Goal: Use online tool/utility: Use online tool/utility

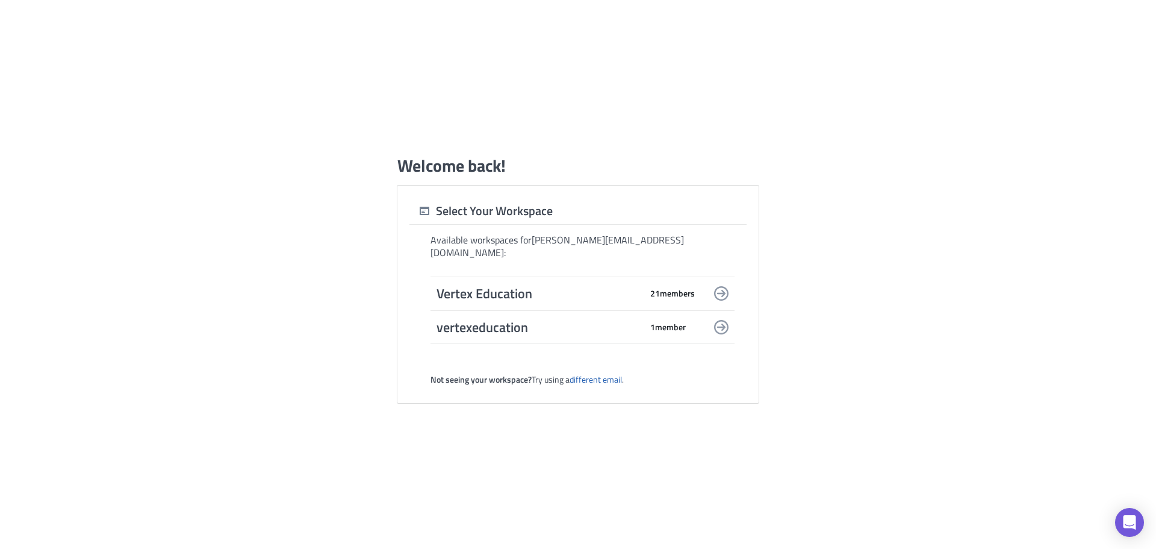
click at [723, 286] on icon at bounding box center [721, 293] width 14 height 14
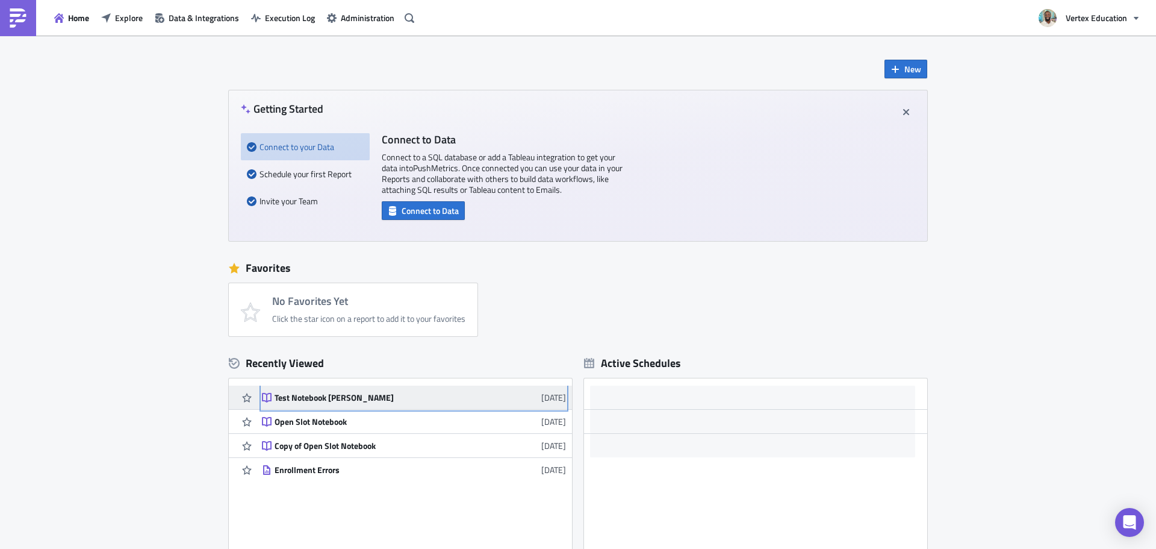
click at [386, 406] on link "Test Notebook [PERSON_NAME] [DATE]" at bounding box center [414, 396] width 304 height 23
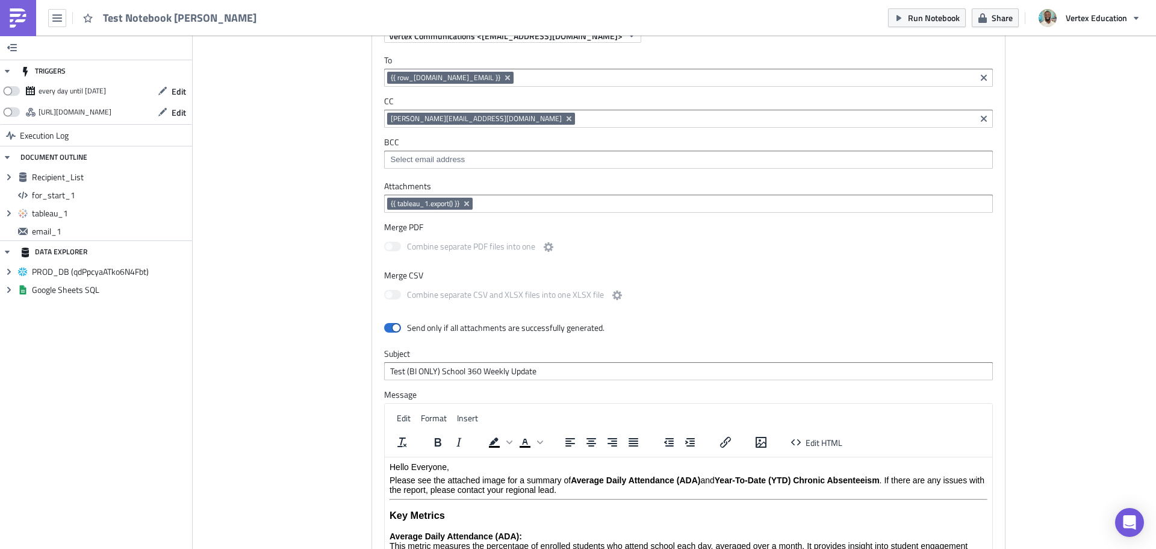
scroll to position [1070, 0]
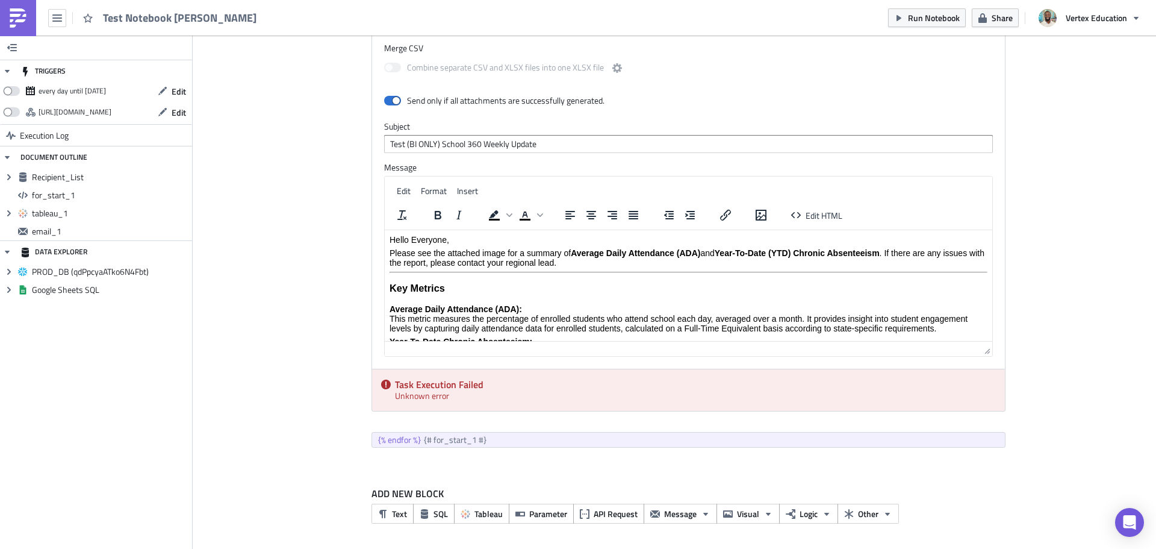
click at [425, 394] on div "Task Execution Failed Unknown error" at bounding box center [688, 390] width 633 height 42
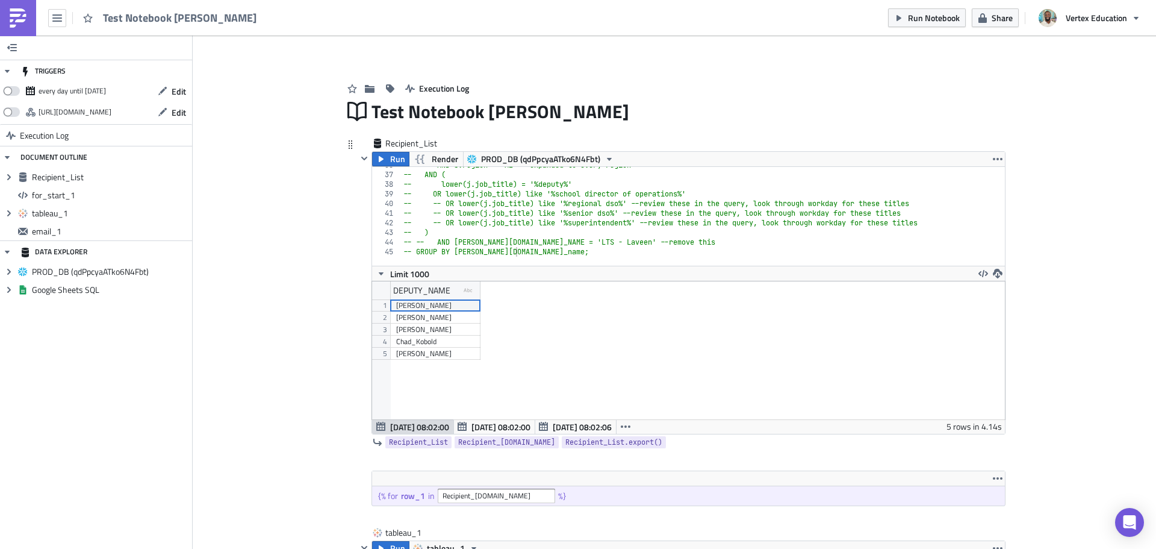
scroll to position [60, 0]
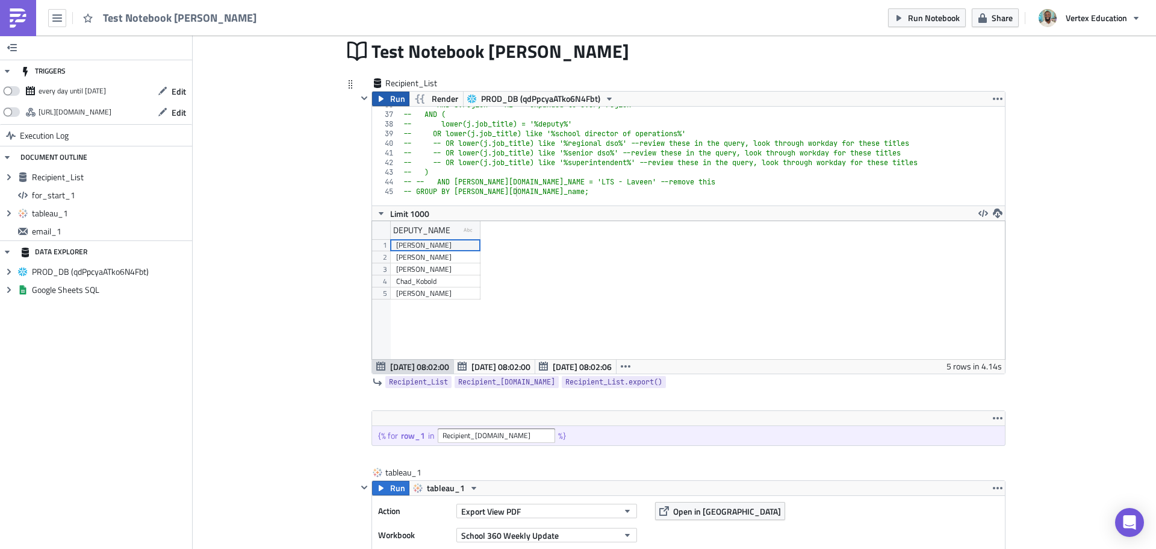
click at [376, 94] on icon "button" at bounding box center [381, 99] width 10 height 10
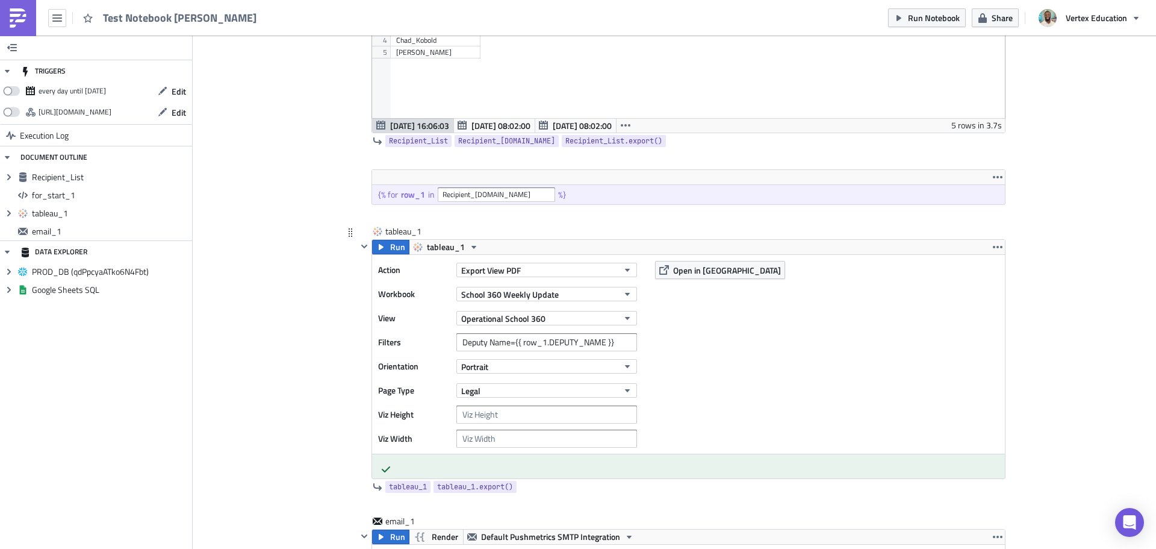
scroll to position [361, 0]
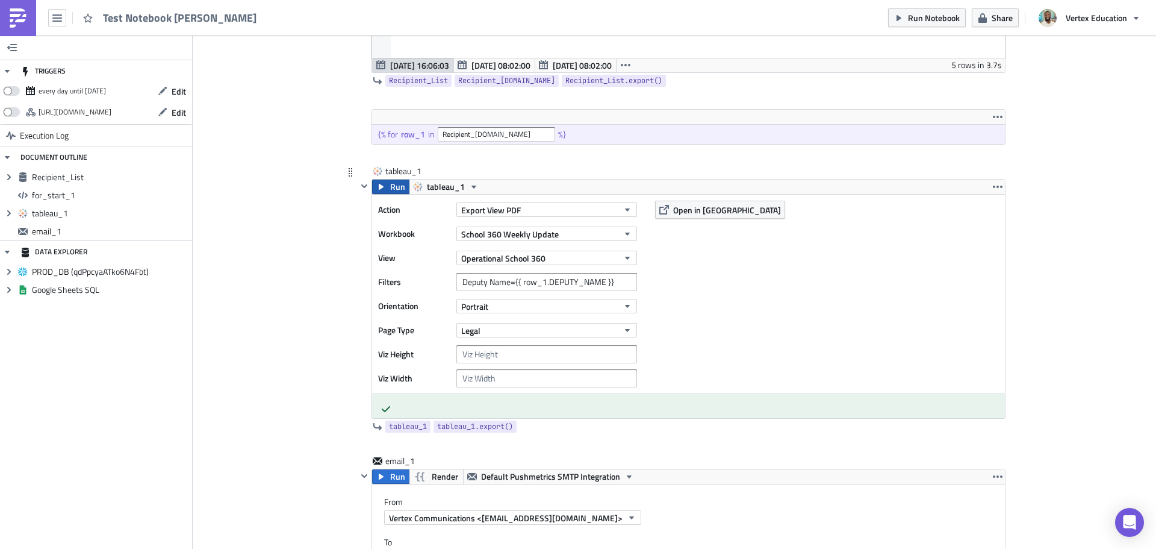
click at [390, 187] on span "Run" at bounding box center [397, 186] width 15 height 14
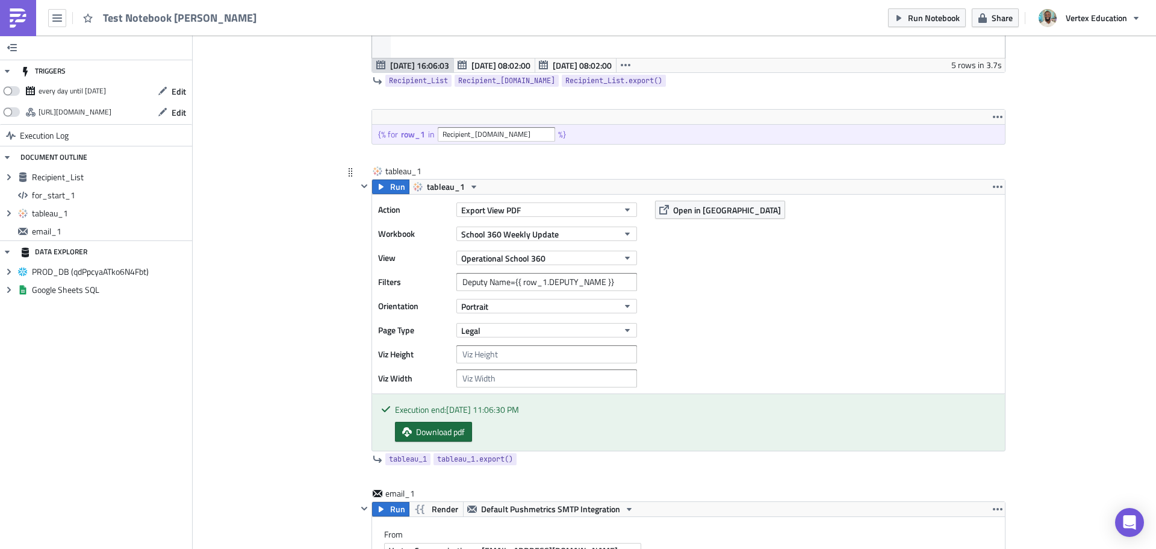
click at [426, 431] on span "Download pdf" at bounding box center [440, 431] width 49 height 13
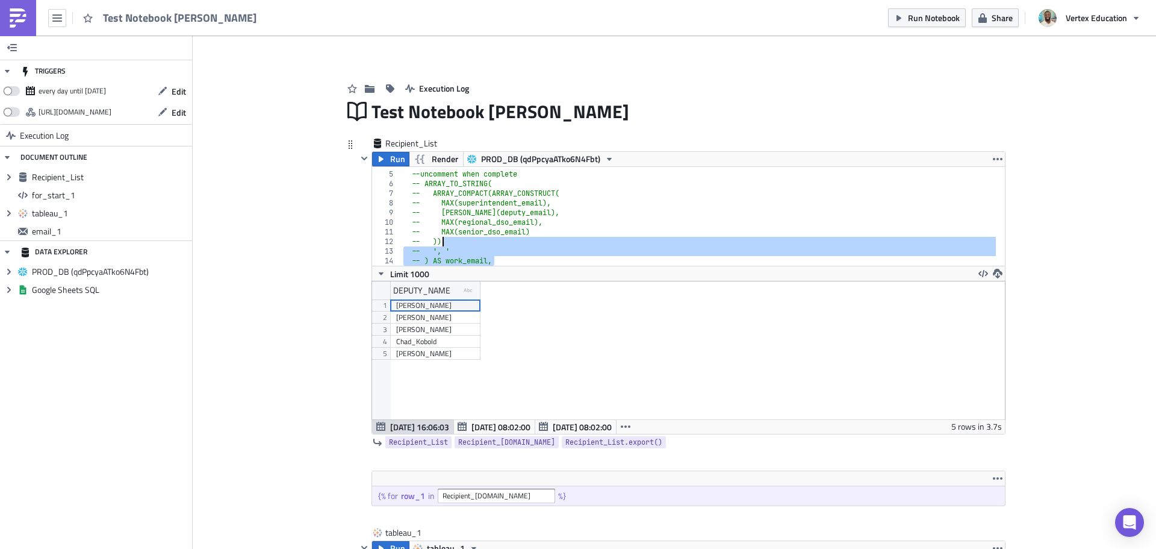
scroll to position [0, 0]
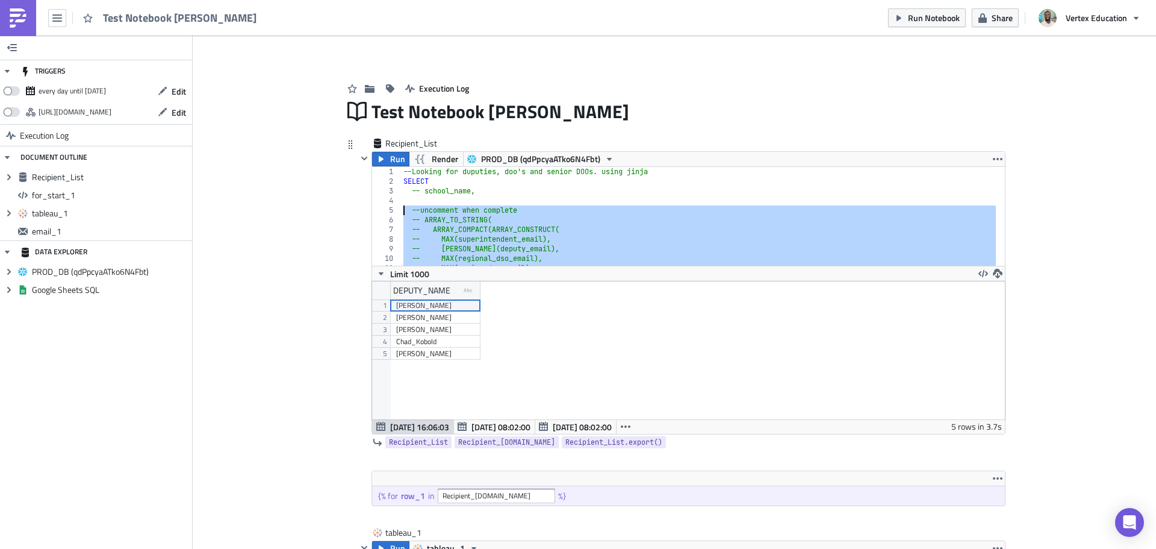
drag, startPoint x: 502, startPoint y: 229, endPoint x: 395, endPoint y: 208, distance: 108.6
click at [395, 208] on div "-- ) AS work_email, 1 2 3 4 5 6 7 8 9 10 11 12 --Looking for duputies, doo's an…" at bounding box center [688, 216] width 633 height 99
type textarea "--uncomment when complete -- ARRAY_TO_STRING("
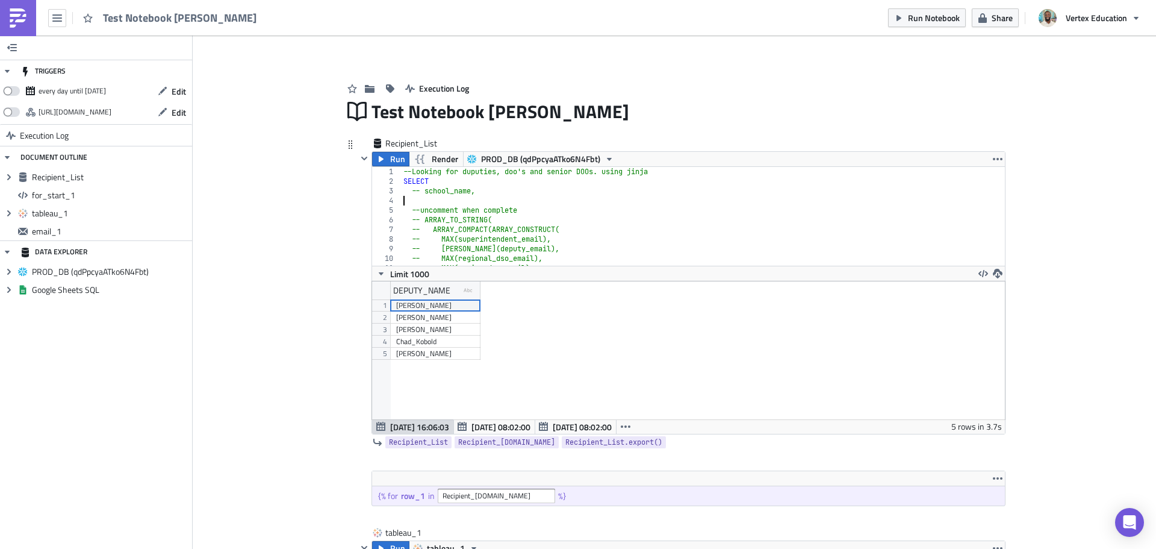
click at [530, 201] on div "--Looking for duputies, doo's and senior DOOs. using jinja SELECT -- school_nam…" at bounding box center [741, 221] width 681 height 109
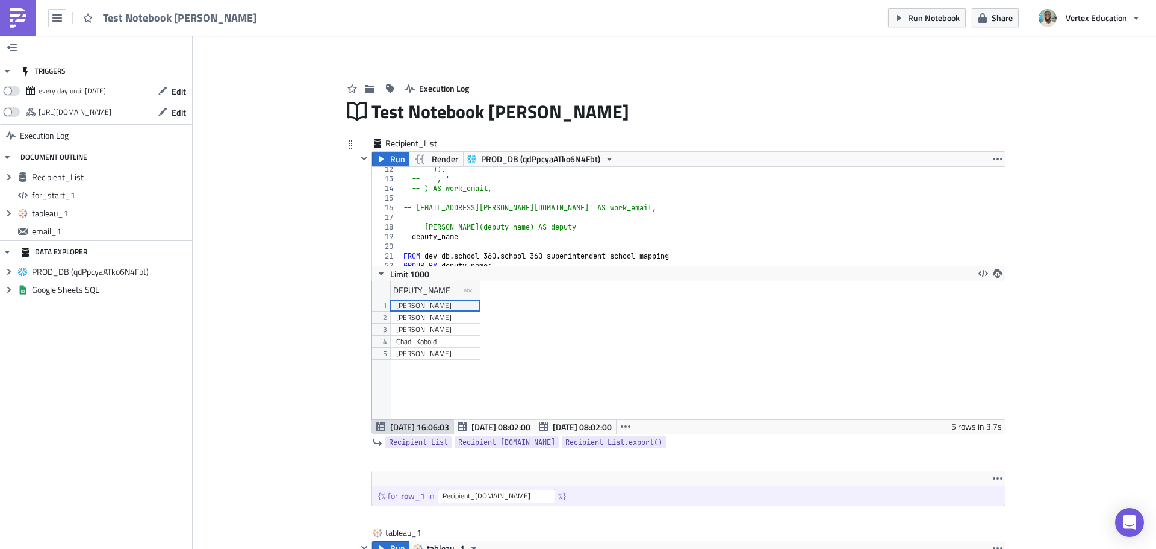
scroll to position [108, 0]
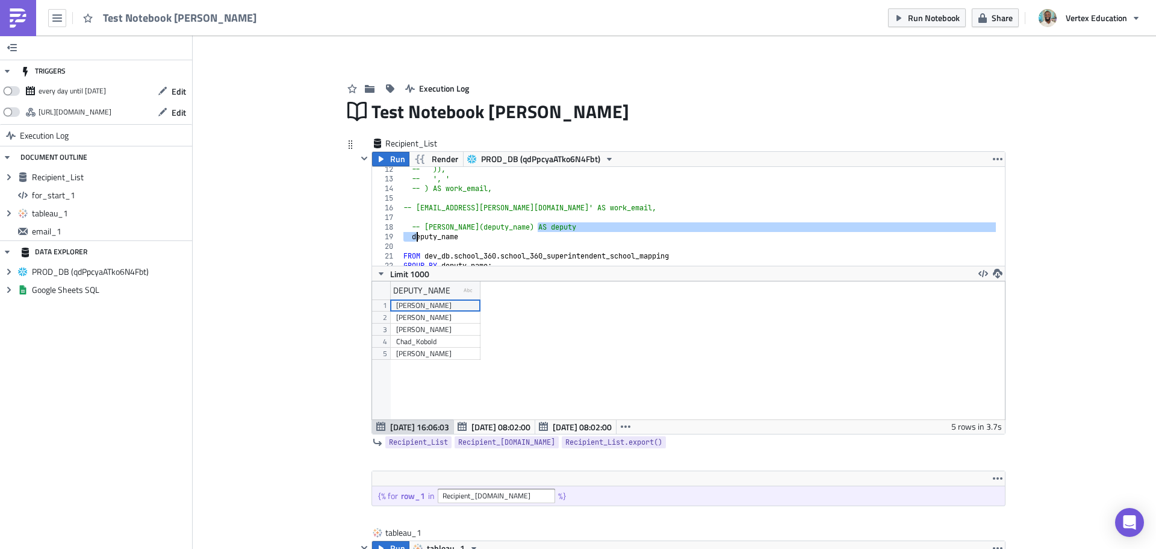
drag, startPoint x: 545, startPoint y: 226, endPoint x: 404, endPoint y: 232, distance: 141.7
click at [404, 232] on div "-- )), -- ', ' -- ) AS work_email, -- 'daniel.asa@vertexeducation.com' AS work_…" at bounding box center [741, 218] width 681 height 109
click at [501, 229] on div "-- )), -- ', ' -- ) AS work_email, -- 'daniel.asa@vertexeducation.com' AS work_…" at bounding box center [741, 218] width 681 height 109
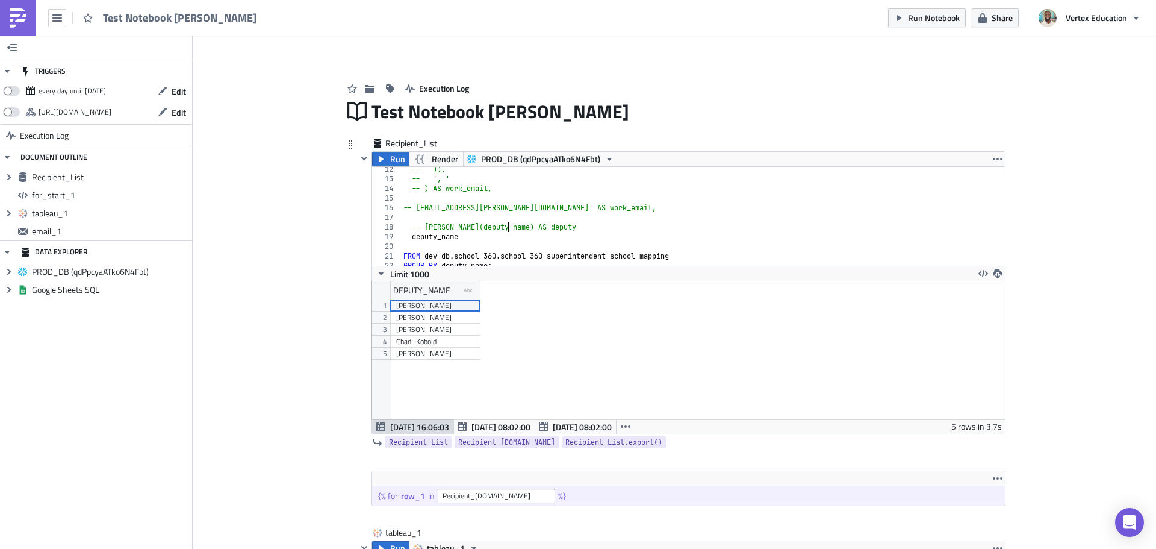
scroll to position [145, 0]
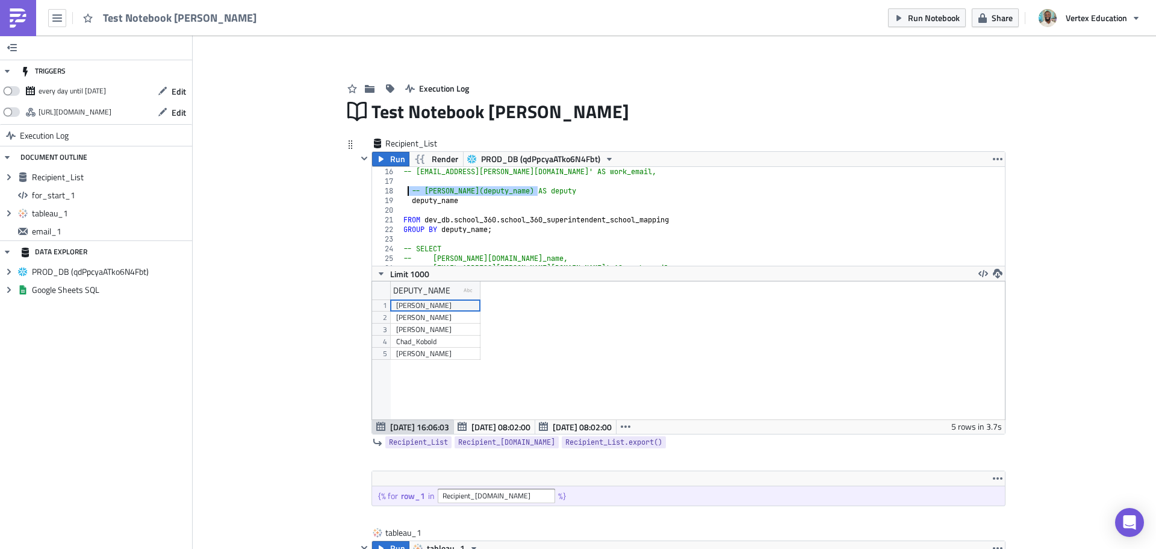
drag, startPoint x: 556, startPoint y: 189, endPoint x: 404, endPoint y: 192, distance: 151.8
click at [404, 192] on div "-- 'daniel.asa@vertexeducation.com' AS work_email, -- MAX(deputy_name) AS deput…" at bounding box center [741, 221] width 681 height 109
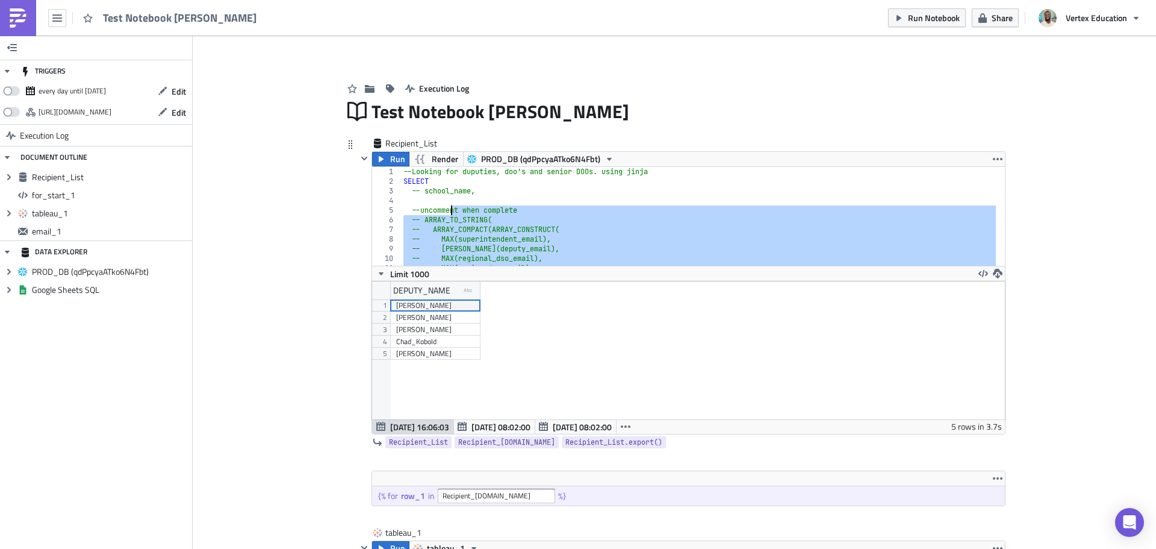
scroll to position [0, 0]
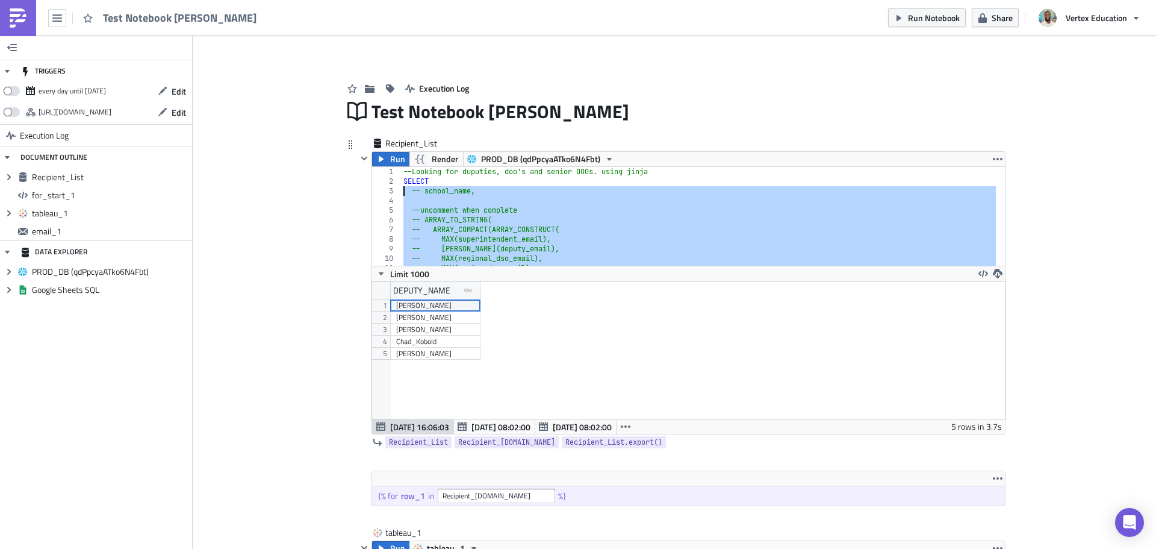
drag, startPoint x: 502, startPoint y: 242, endPoint x: 384, endPoint y: 191, distance: 127.9
click at [384, 191] on div "MAX(deputy_name) AS deputy 1 2 3 4 5 6 7 8 9 10 11 12 --Looking for duputies, d…" at bounding box center [688, 216] width 633 height 99
type textarea "school_name,"
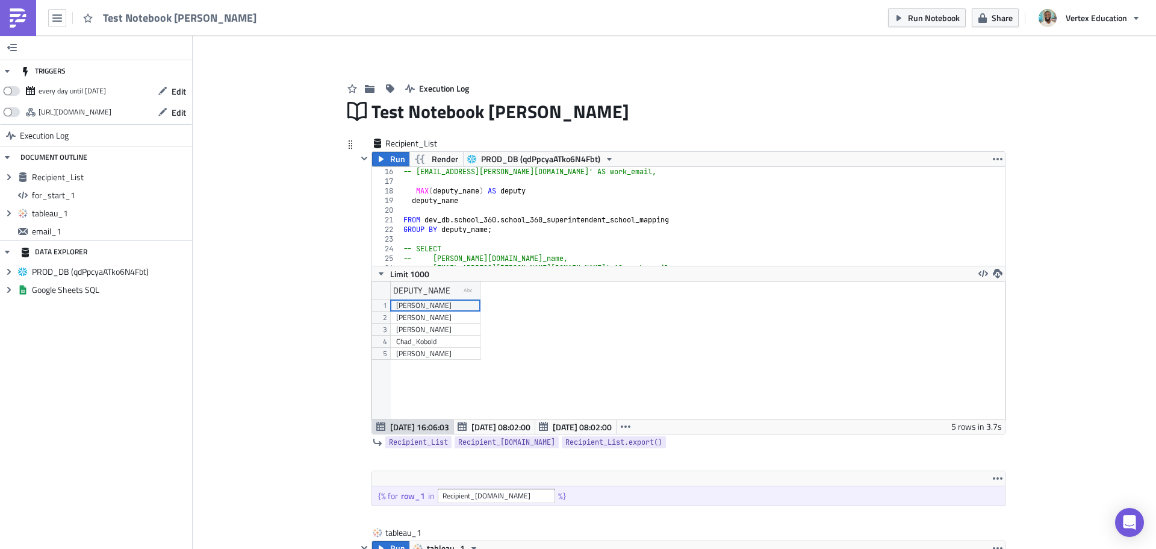
scroll to position [108, 0]
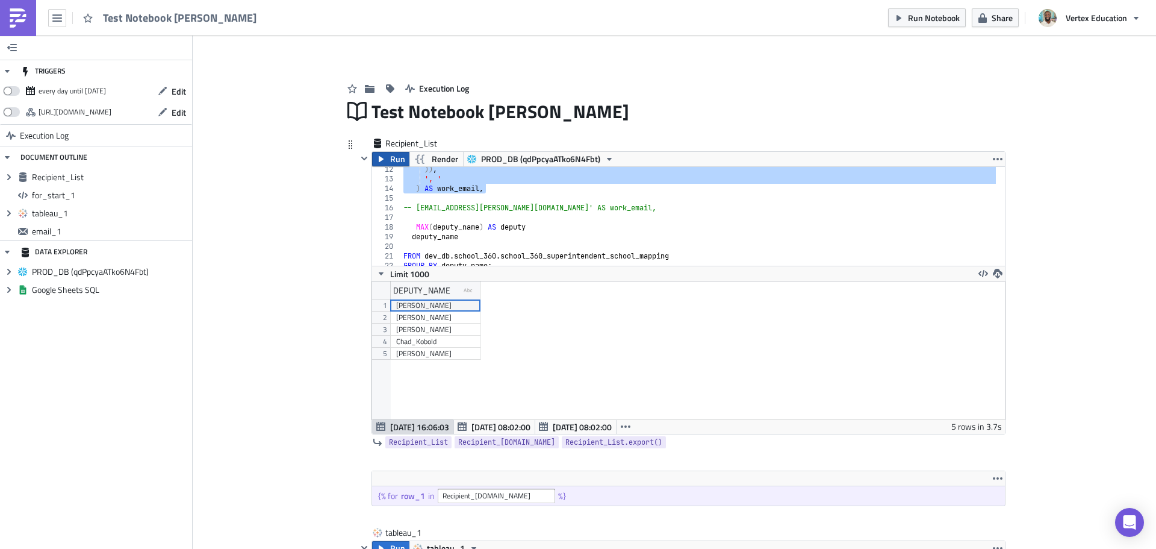
click at [395, 160] on span "Run" at bounding box center [397, 159] width 15 height 14
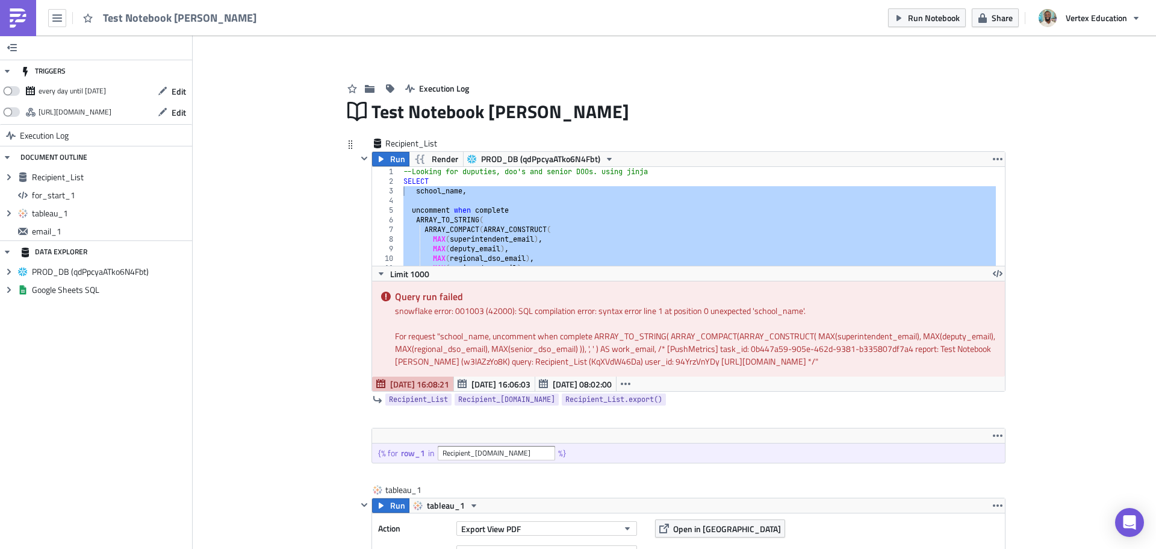
scroll to position [0, 0]
click at [467, 196] on div "--Looking for duputies, doo's and senior DOOs. using jinja SELECT school_name ,…" at bounding box center [698, 216] width 595 height 99
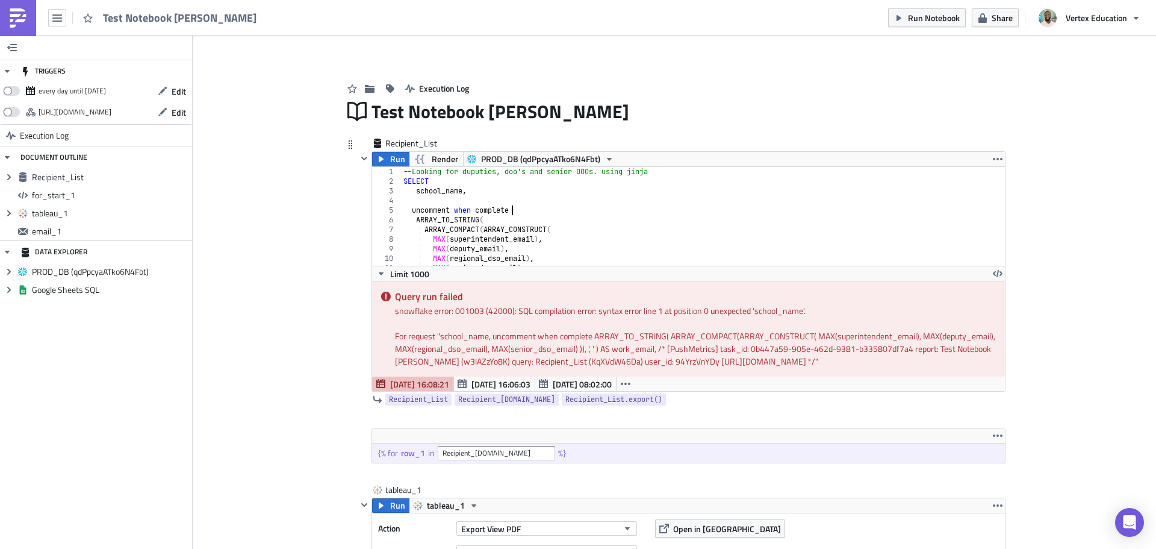
click at [526, 206] on div "--Looking for duputies, doo's and senior DOOs. using jinja SELECT school_name ,…" at bounding box center [741, 221] width 681 height 109
click at [390, 160] on span "Run" at bounding box center [397, 159] width 15 height 14
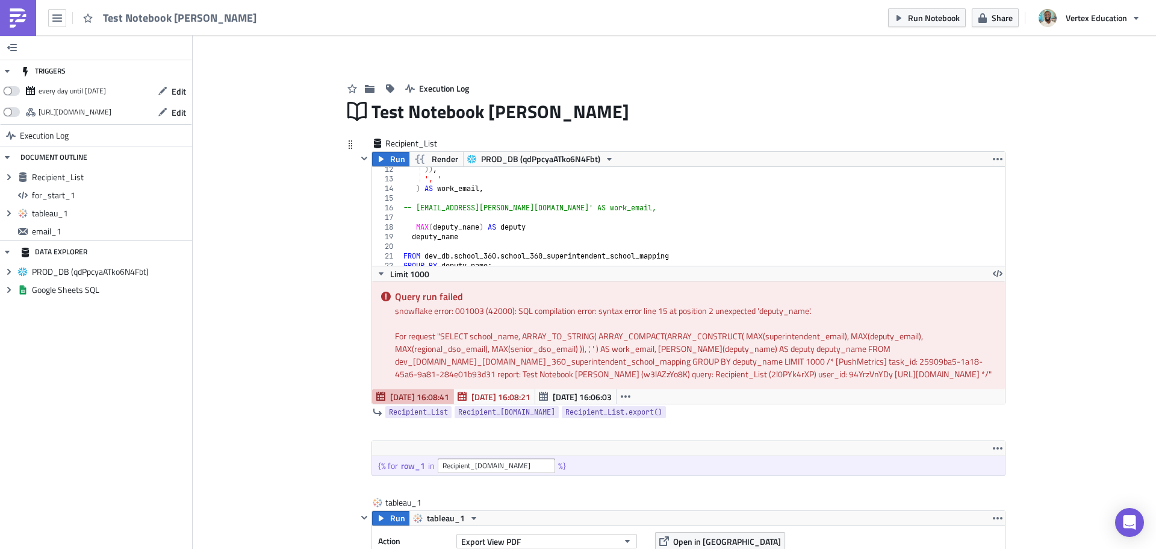
scroll to position [108, 0]
click at [472, 232] on div ")) , ', ' ) AS work_email , -- 'daniel.asa@vertexeducation.com' AS work_email, …" at bounding box center [741, 218] width 681 height 109
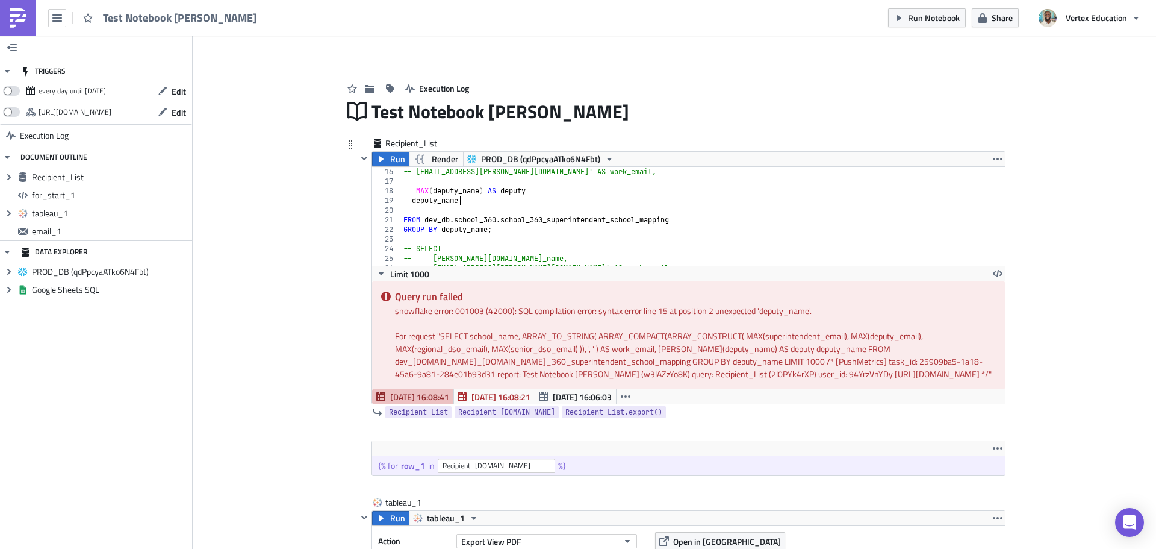
click at [525, 189] on div "-- 'daniel.asa@vertexeducation.com' AS work_email, MAX ( deputy_name ) AS deput…" at bounding box center [741, 221] width 681 height 109
click at [469, 198] on div "-- 'daniel.asa@vertexeducation.com' AS work_email, -- MAX(deputy_name) AS deput…" at bounding box center [741, 221] width 681 height 109
click at [481, 188] on div "-- 'daniel.asa@vertexeducation.com' AS work_email, -- MAX(deputy_name) AS deput…" at bounding box center [741, 221] width 681 height 109
click at [466, 202] on div "-- 'daniel.asa@vertexeducation.com' AS work_email, MAX ( deputy_name ) AS deput…" at bounding box center [741, 221] width 681 height 109
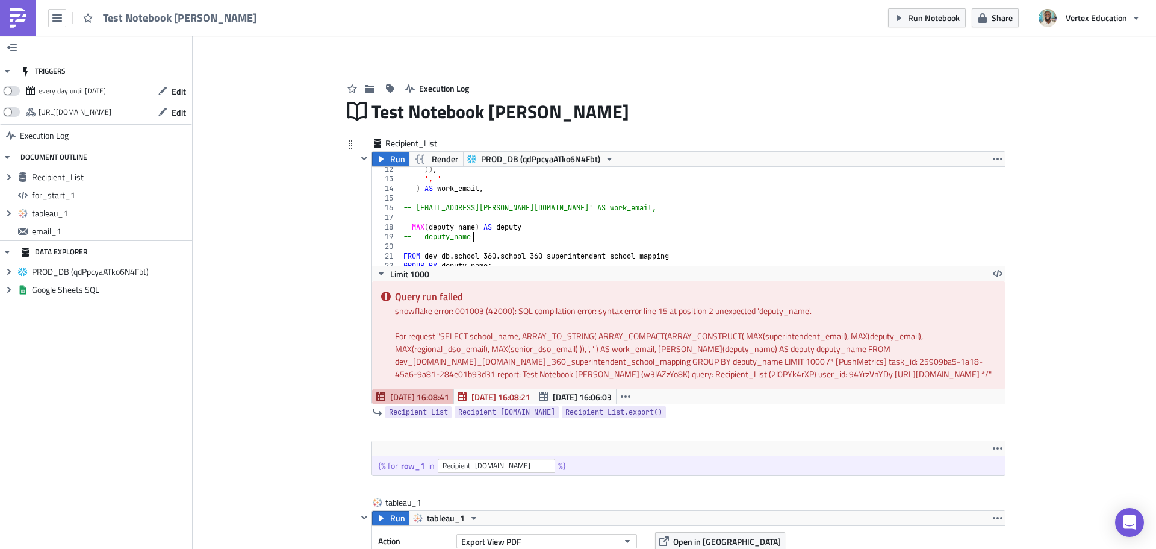
scroll to position [181, 0]
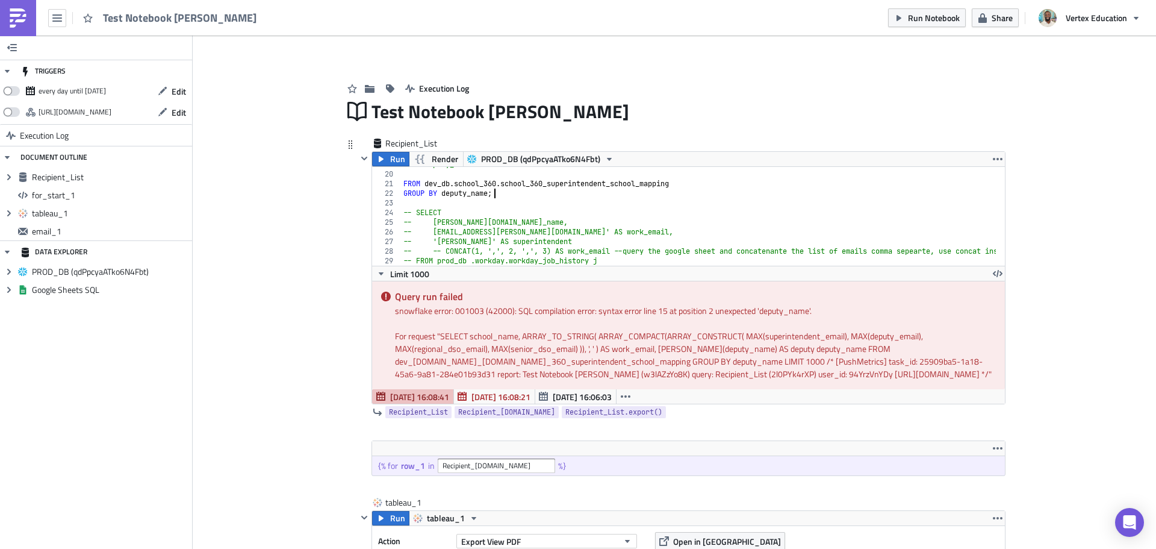
click at [500, 196] on div "-- deputy_name FROM dev_db . school_360 . school_360_superintendent_school_mapp…" at bounding box center [741, 214] width 681 height 109
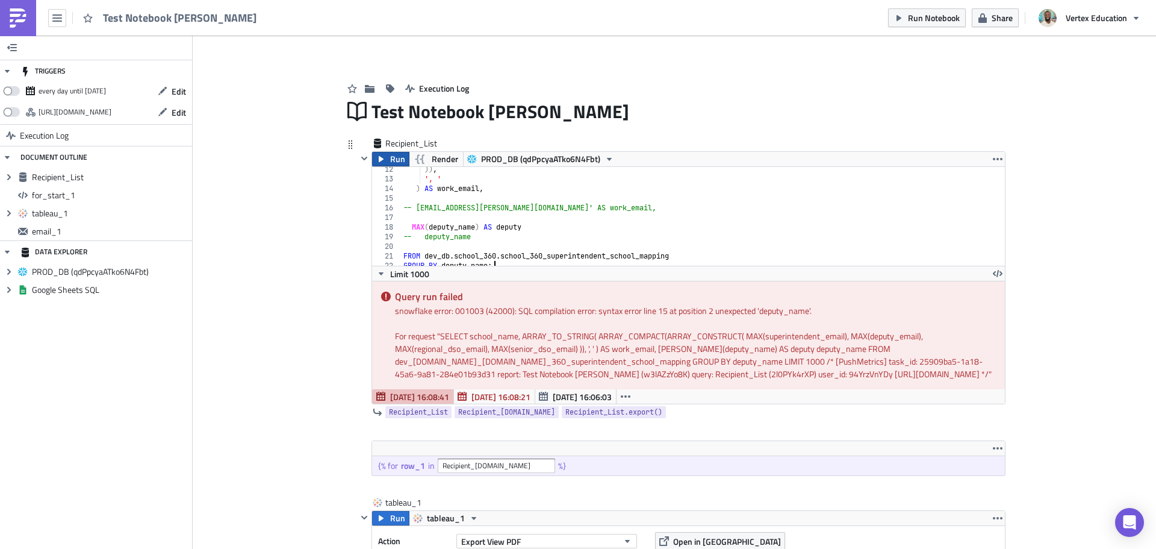
click at [390, 161] on span "Run" at bounding box center [397, 159] width 15 height 14
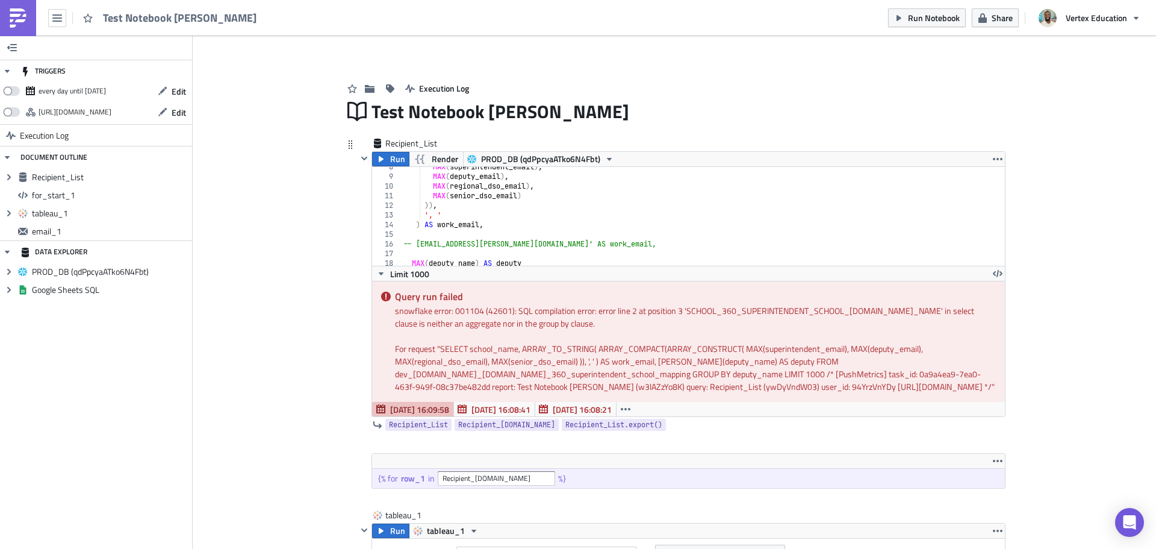
scroll to position [145, 0]
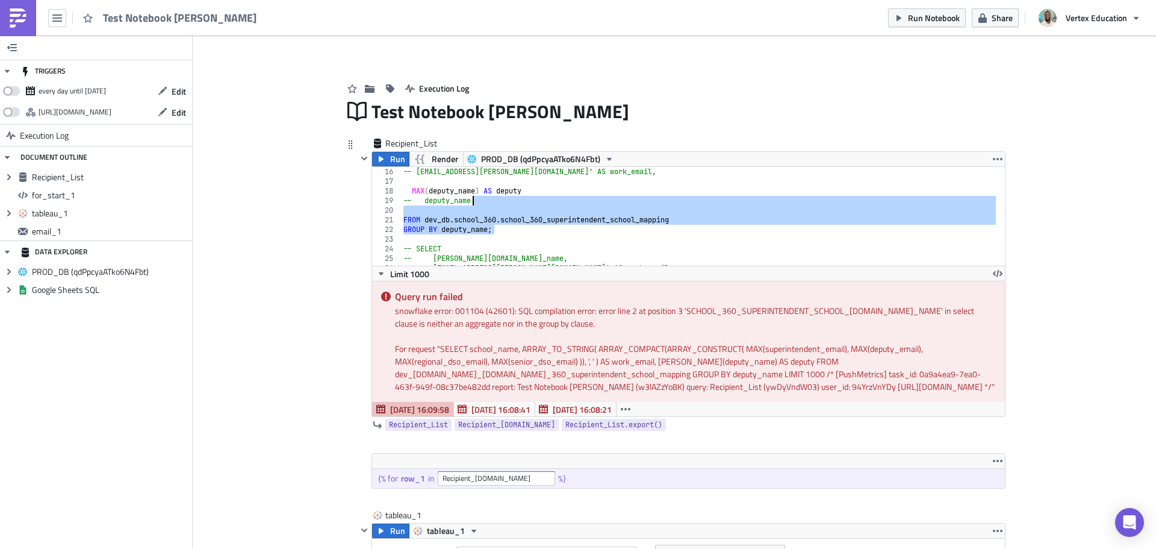
drag, startPoint x: 505, startPoint y: 226, endPoint x: 484, endPoint y: 202, distance: 32.4
click at [484, 202] on div "-- 'daniel.asa@vertexeducation.com' AS work_email, MAX ( deputy_name ) AS deput…" at bounding box center [741, 221] width 681 height 109
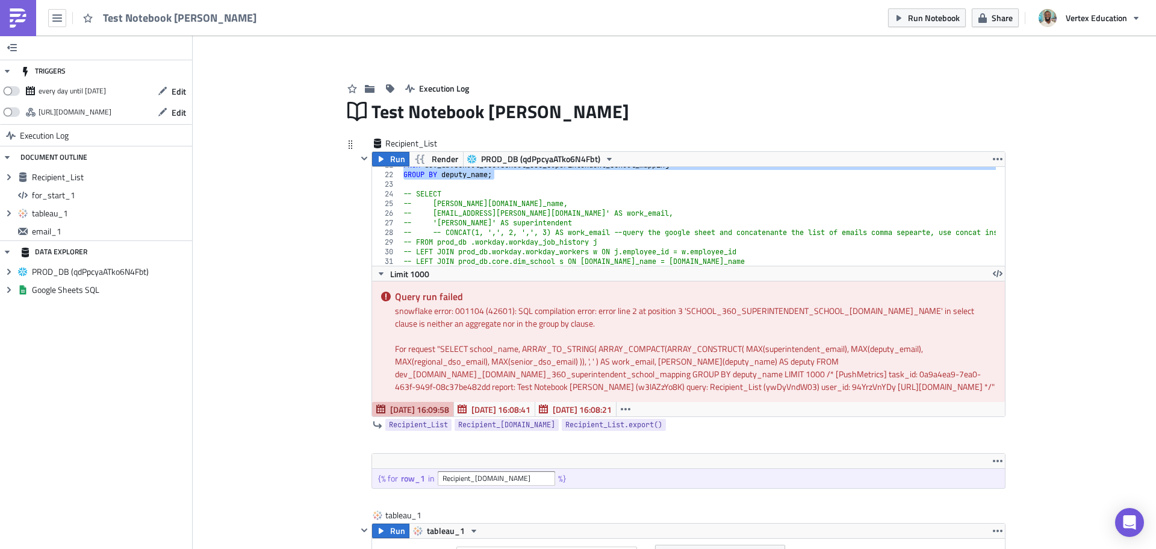
scroll to position [127, 0]
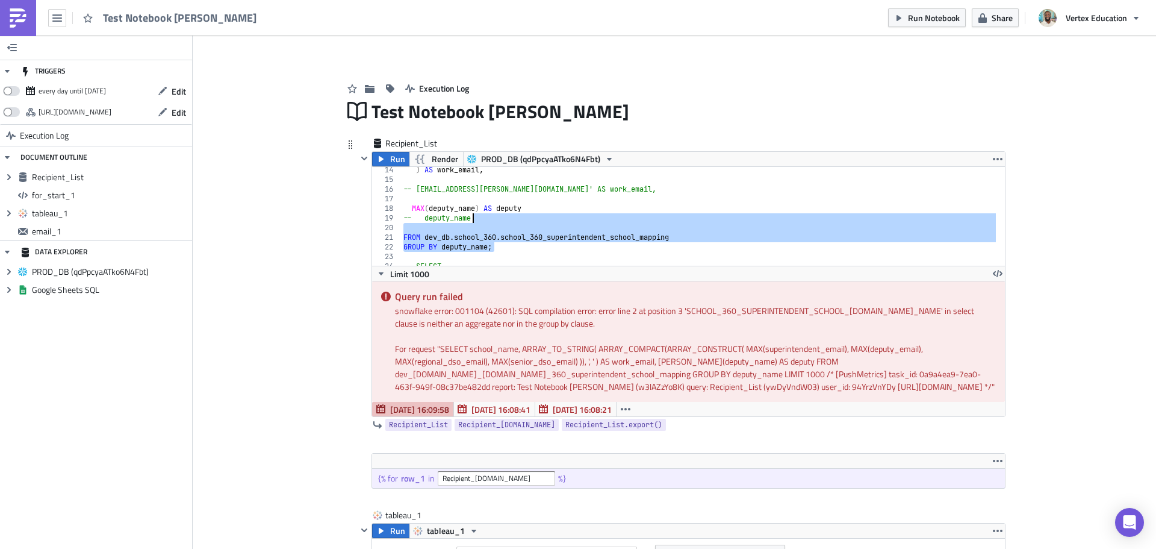
click at [491, 240] on div ") AS work_email , -- 'daniel.asa@vertexeducation.com' AS work_email, MAX ( depu…" at bounding box center [698, 216] width 595 height 99
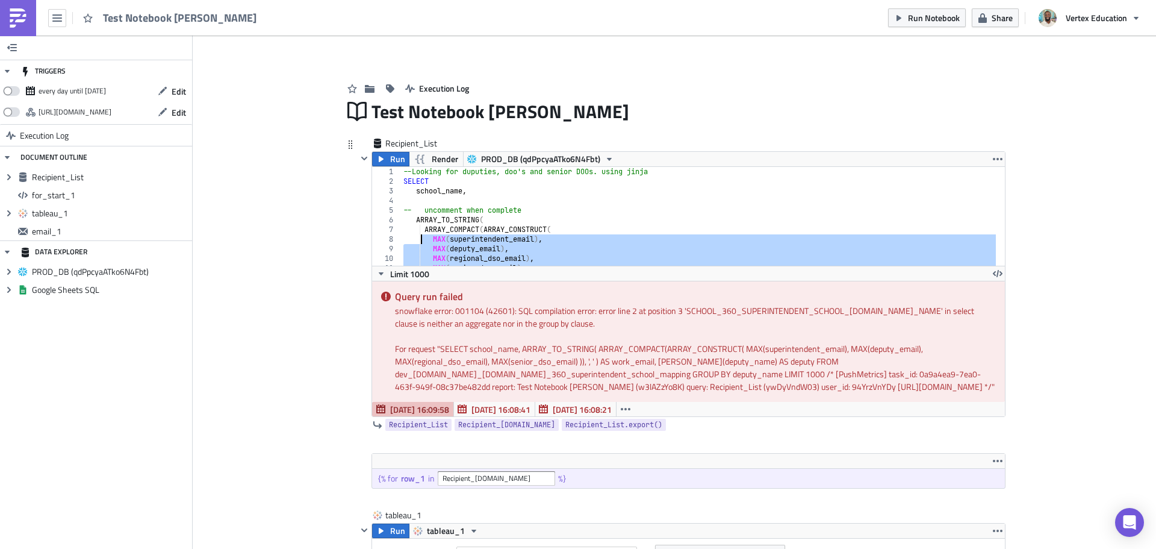
scroll to position [0, 0]
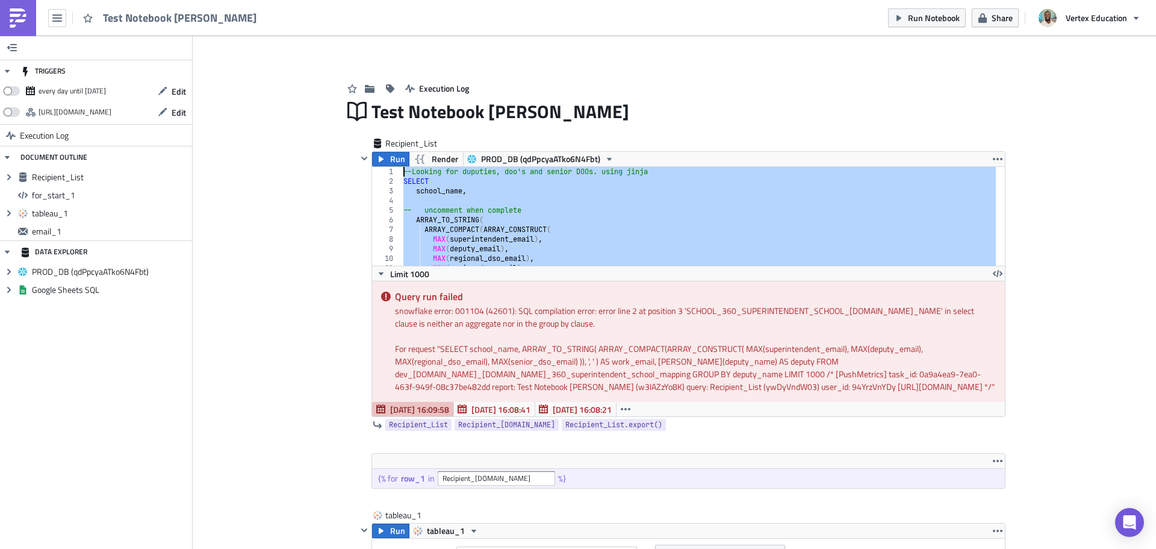
drag, startPoint x: 507, startPoint y: 248, endPoint x: 369, endPoint y: 171, distance: 157.5
click at [372, 171] on div "FROM dev_db.school_360.school_360_superintendent_school_mapping 1 2 3 4 5 6 7 8…" at bounding box center [688, 216] width 633 height 99
type textarea "--Looking for duputies, doo's and senior DOOs. using jinja SELECT"
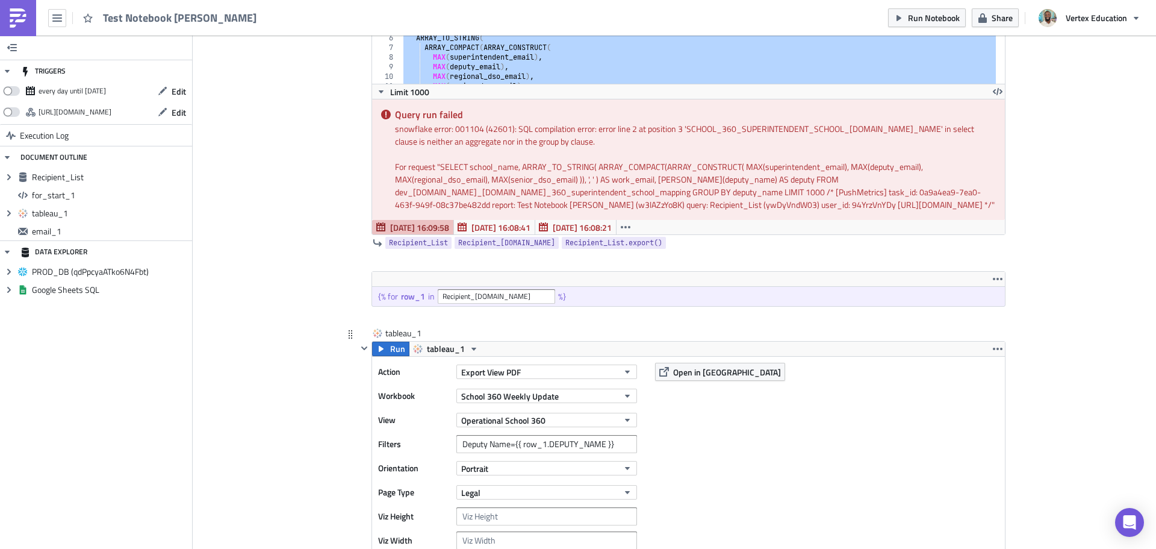
scroll to position [122, 0]
